Goal: Information Seeking & Learning: Learn about a topic

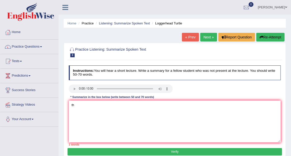
type textarea "t"
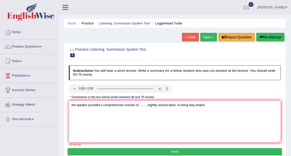
click at [128, 105] on textarea "the speaker provided a comprehensive overiew of..........,hightliy several idea…" at bounding box center [175, 121] width 212 height 42
click at [129, 105] on textarea "the speaker provided a comprehensive overiew of..........,hightliy several idea…" at bounding box center [175, 121] width 212 height 42
click at [131, 105] on textarea "the speaker provided a comprehensive ovevriew of..........,hightliy several ide…" at bounding box center [175, 121] width 212 height 42
click at [205, 103] on textarea "the speaker provided a comprehensive overviewof..........,hightliy several idea…" at bounding box center [175, 121] width 212 height 42
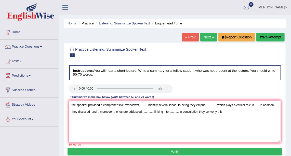
click at [196, 111] on textarea "the speaker provided a comprehensive overviewof..........,hightliy several idea…" at bounding box center [175, 121] width 212 height 42
click at [230, 111] on textarea "the speaker provided a comprehensive overviewof..........,hightliy several idea…" at bounding box center [175, 121] width 212 height 42
click at [156, 105] on textarea "the speaker provided a comprehensive overviewof..........,hightliy several idea…" at bounding box center [175, 121] width 212 height 42
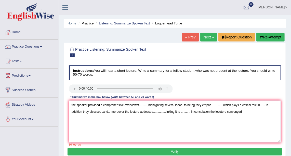
click at [210, 105] on textarea "the speaker provided a comprehensive overviewof..........,highlighting several …" at bounding box center [175, 121] width 212 height 42
click at [255, 105] on textarea "the speaker provided a comprehensive overviewof..........,highlighting several …" at bounding box center [175, 121] width 212 height 42
click at [95, 111] on textarea "the speaker provided a comprehensive overviewof..........,highlighting several …" at bounding box center [175, 121] width 212 height 42
type textarea "the speaker provided a comprehensive overviewof..........,highlighting several …"
